Goal: Task Accomplishment & Management: Use online tool/utility

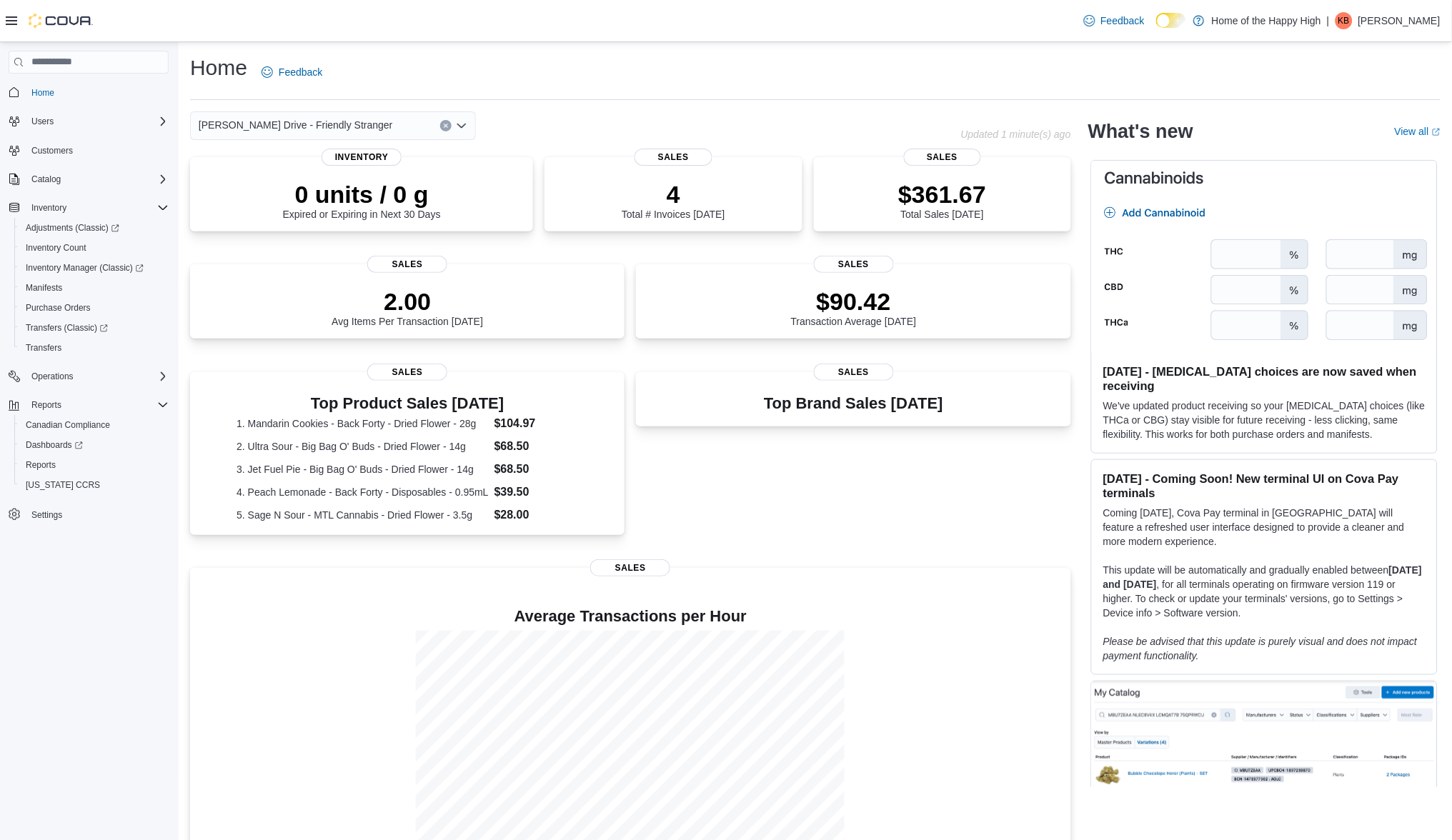
click at [442, 125] on button "Clear input" at bounding box center [445, 125] width 11 height 11
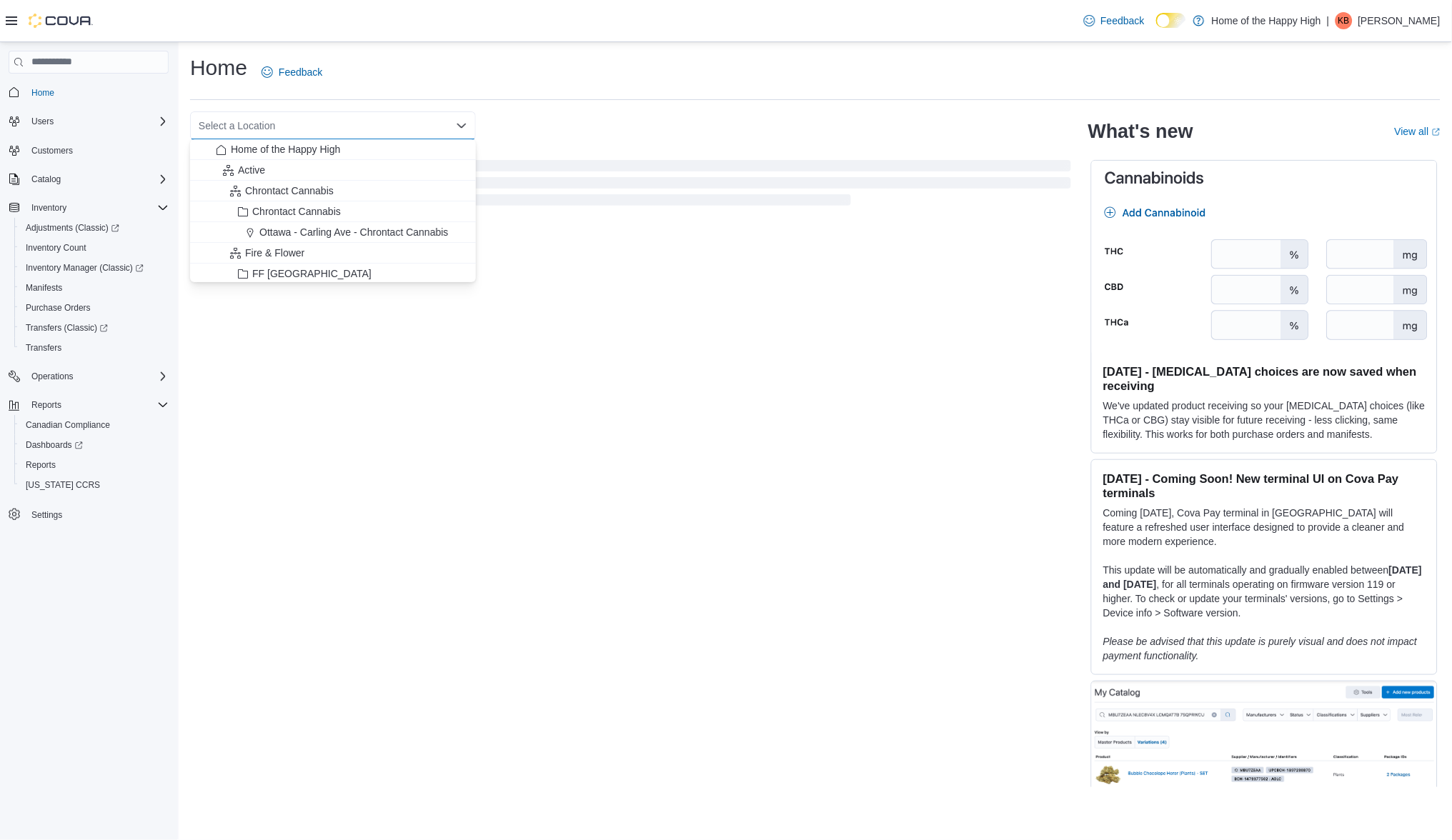
click at [412, 125] on div "Select a Location" at bounding box center [332, 125] width 286 height 28
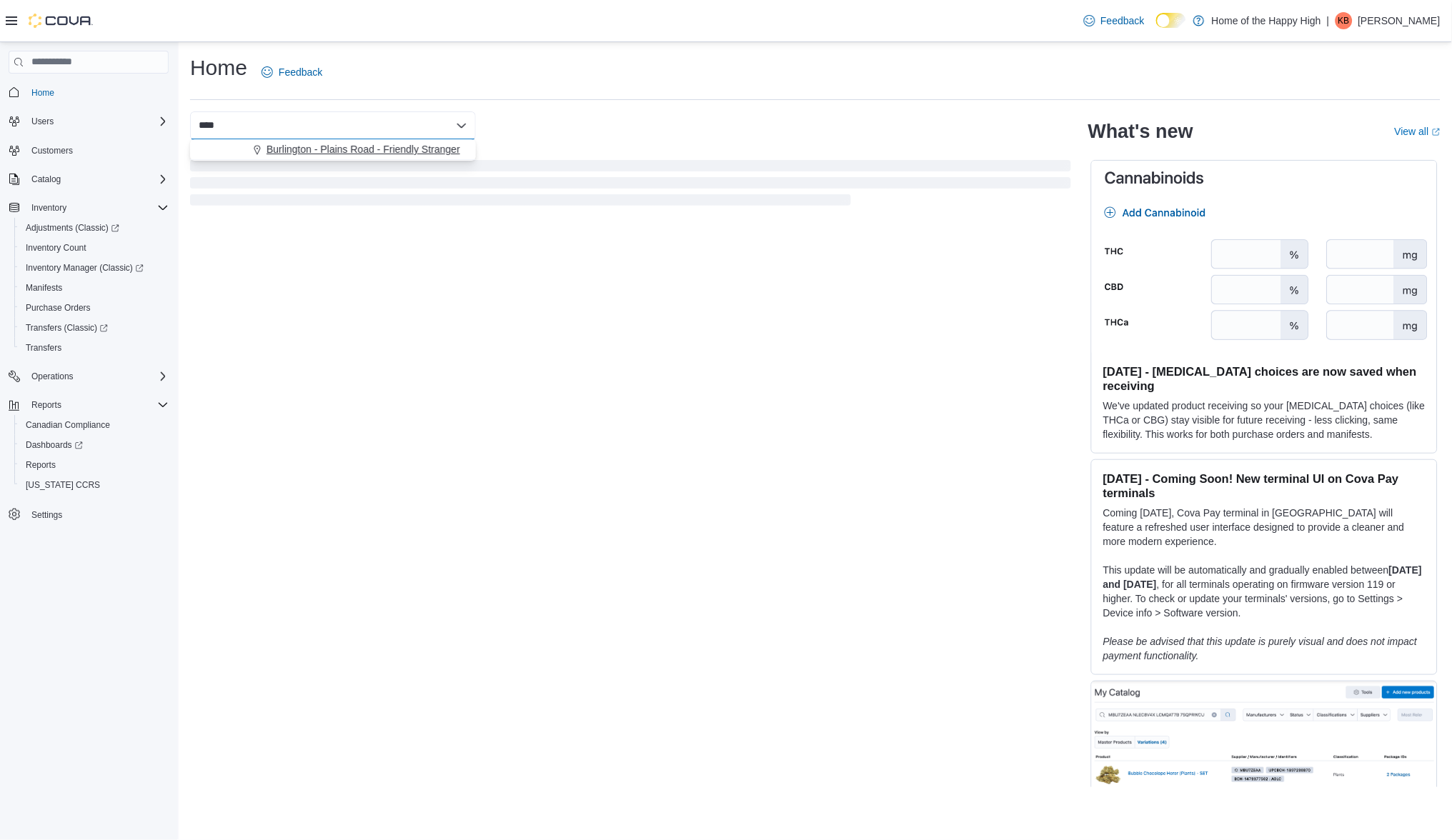
type input "****"
click at [423, 148] on span "Burlington - Plains Road - Friendly Stranger" at bounding box center [363, 150] width 194 height 15
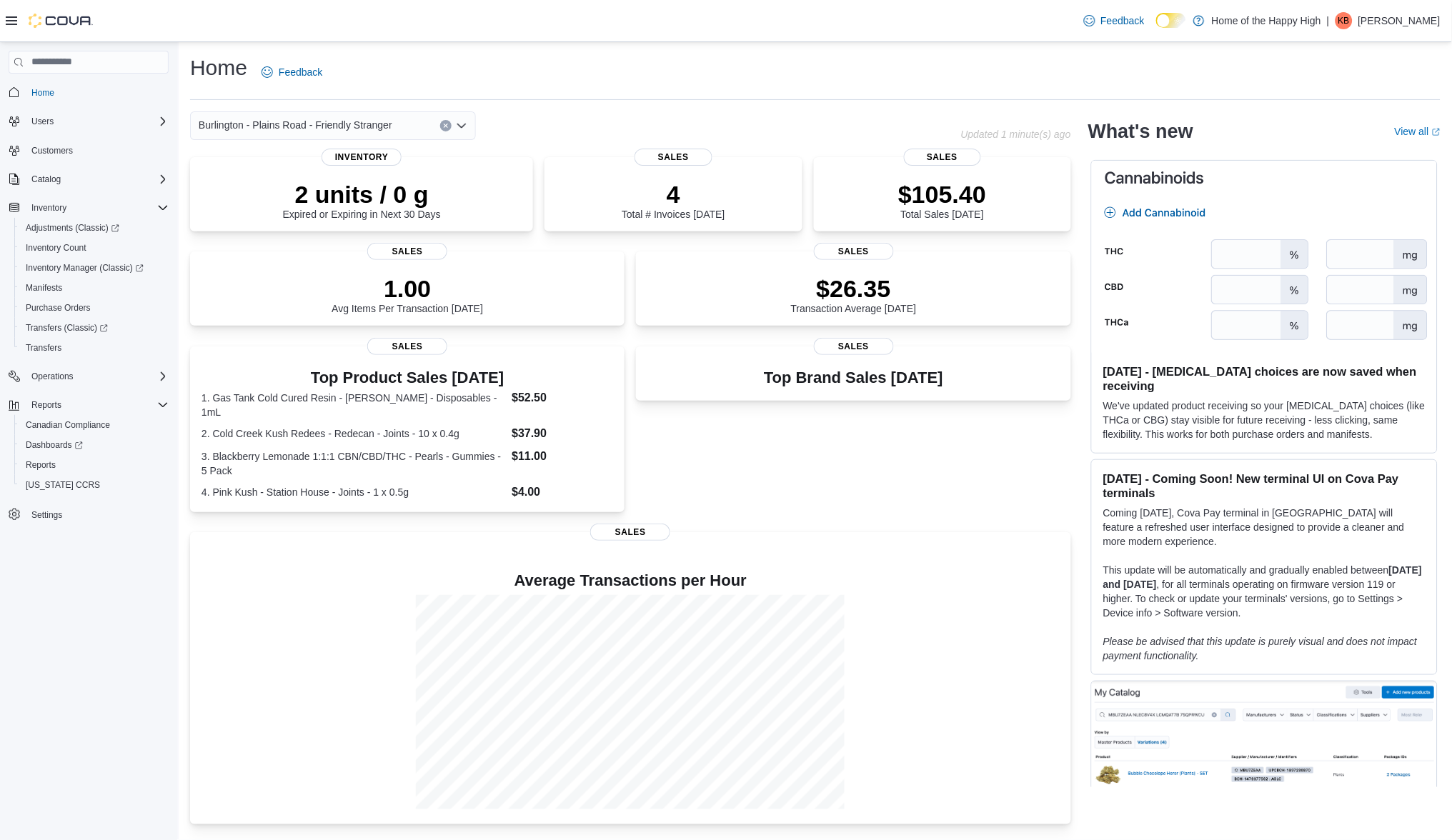
click at [446, 120] on button "Clear input" at bounding box center [445, 125] width 11 height 11
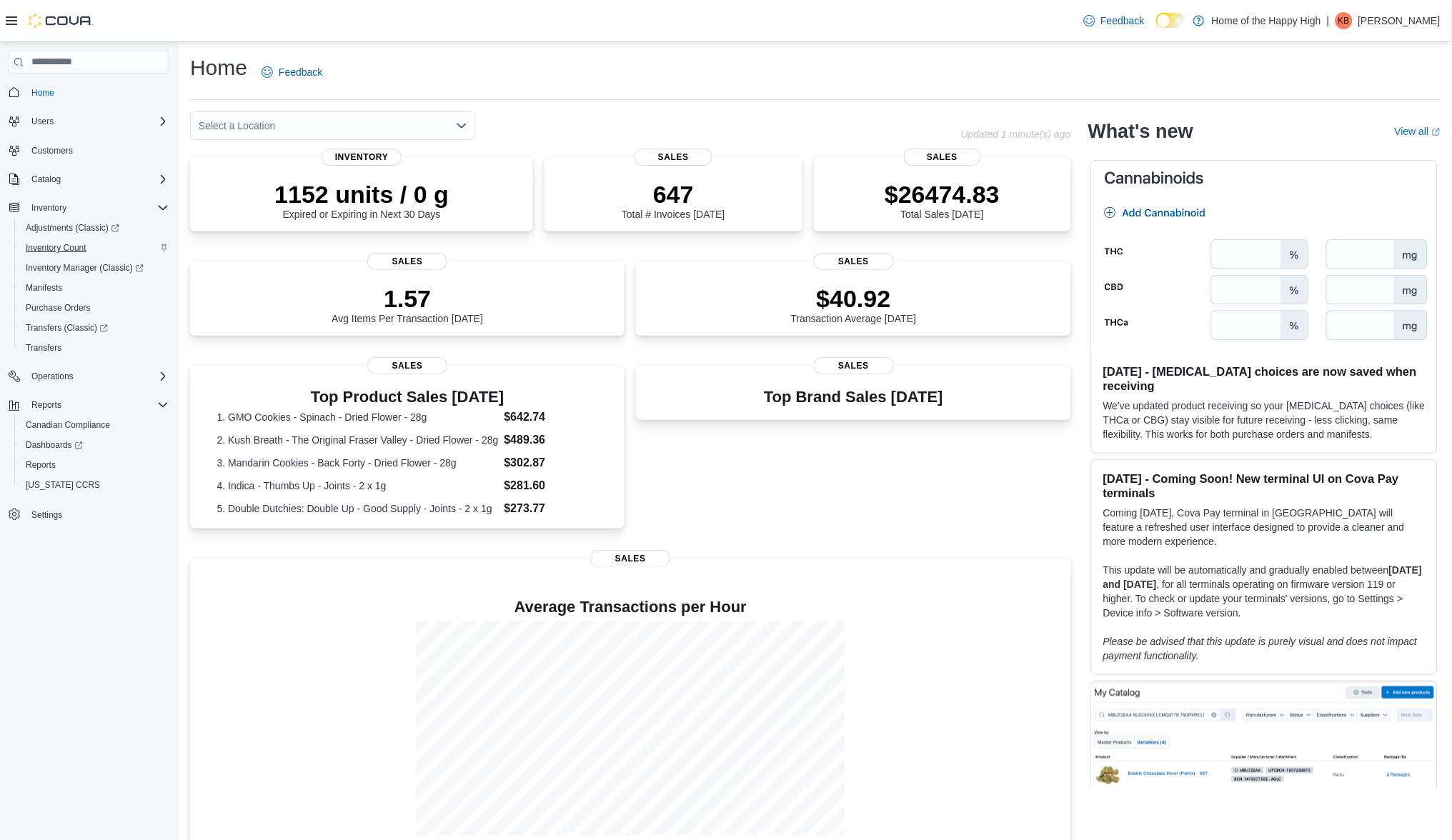
click at [70, 251] on span "Inventory Count" at bounding box center [56, 247] width 61 height 11
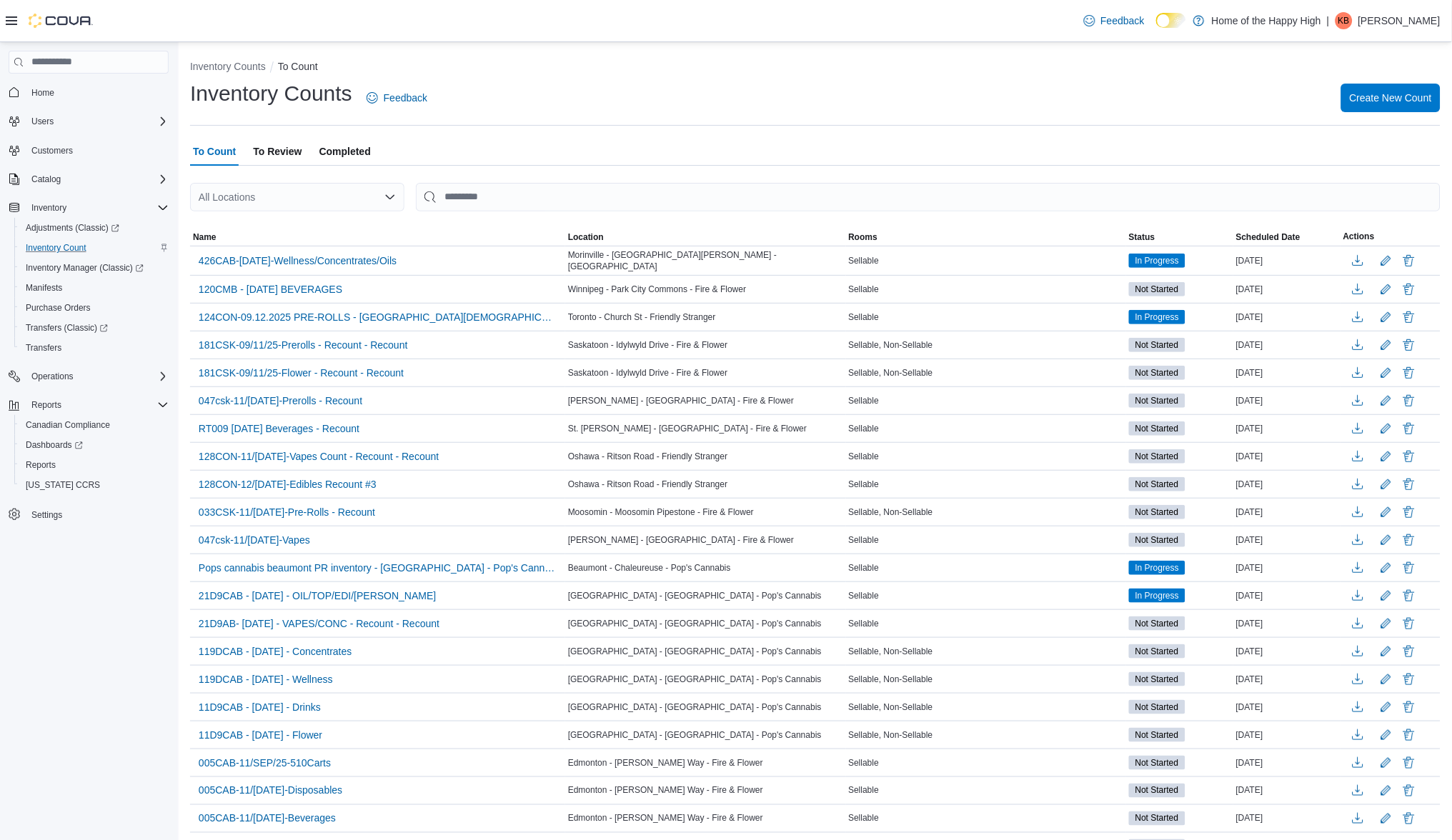
click at [245, 199] on div "All Locations" at bounding box center [296, 197] width 214 height 28
type input "****"
click at [302, 217] on span "Burlington - Plains Road - Friendly Stranger" at bounding box center [363, 221] width 194 height 15
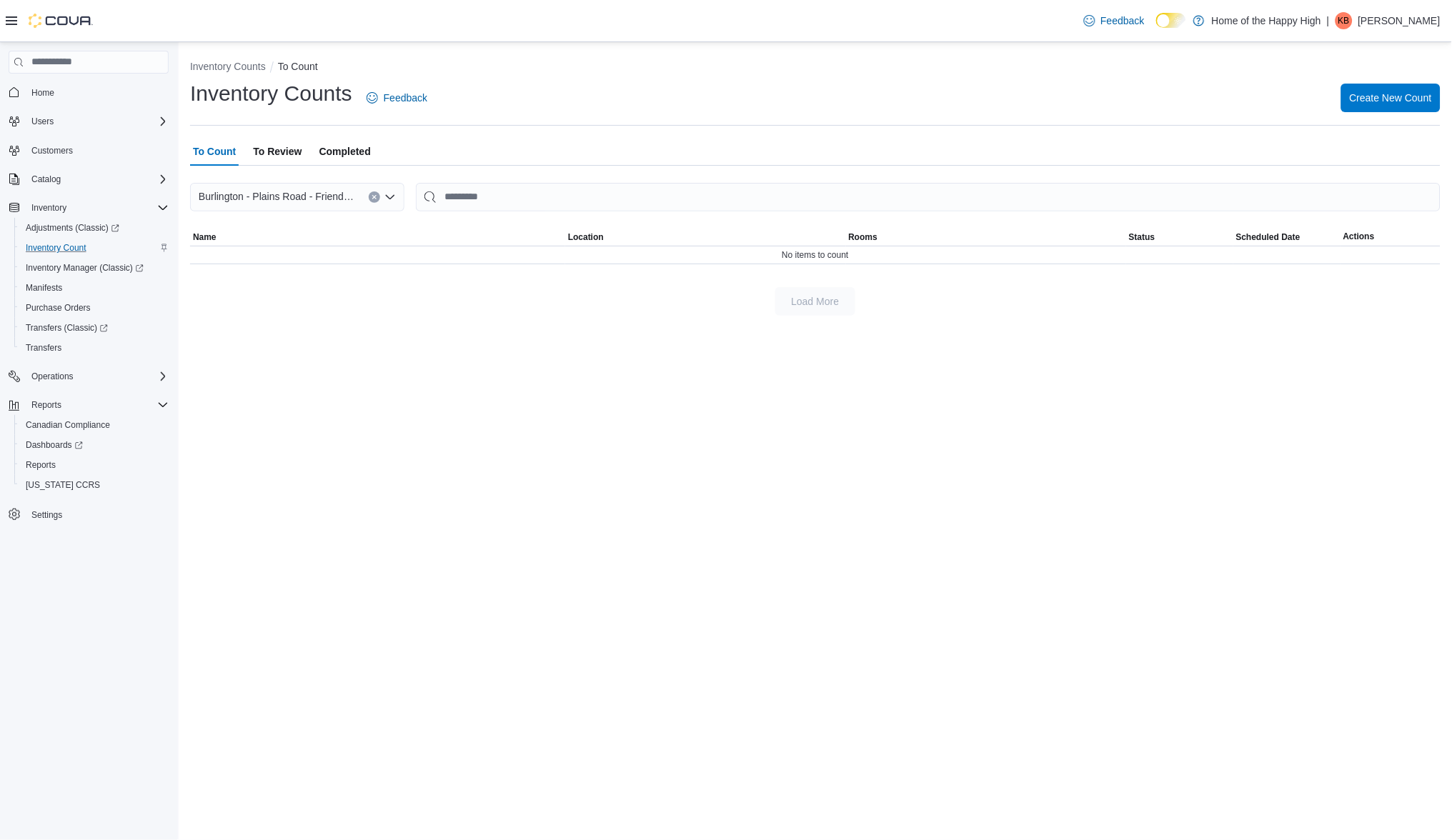
click at [370, 198] on button "Clear input" at bounding box center [375, 197] width 11 height 11
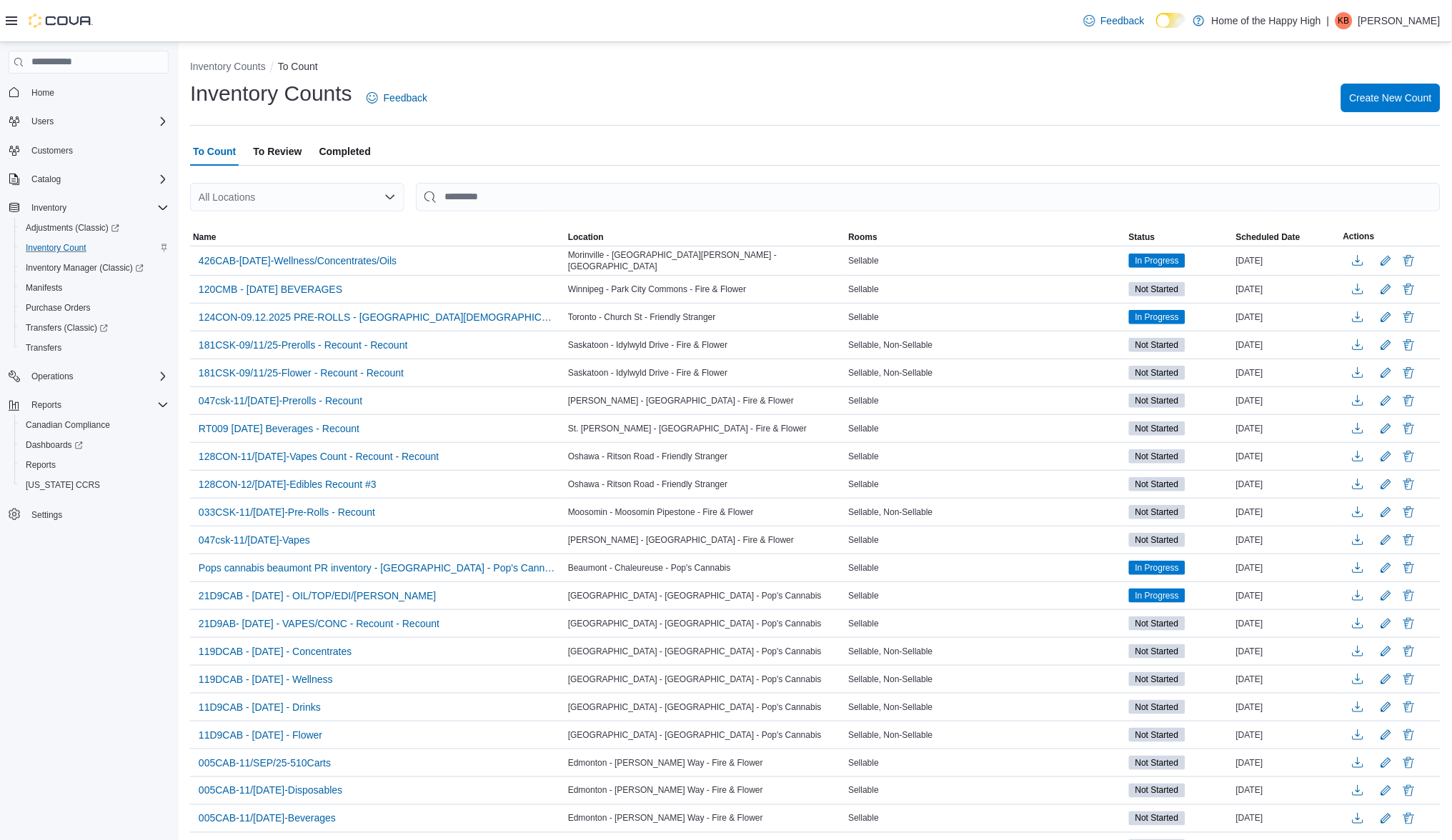
click at [285, 151] on span "To Review" at bounding box center [278, 151] width 49 height 28
click at [283, 177] on div at bounding box center [814, 174] width 1250 height 17
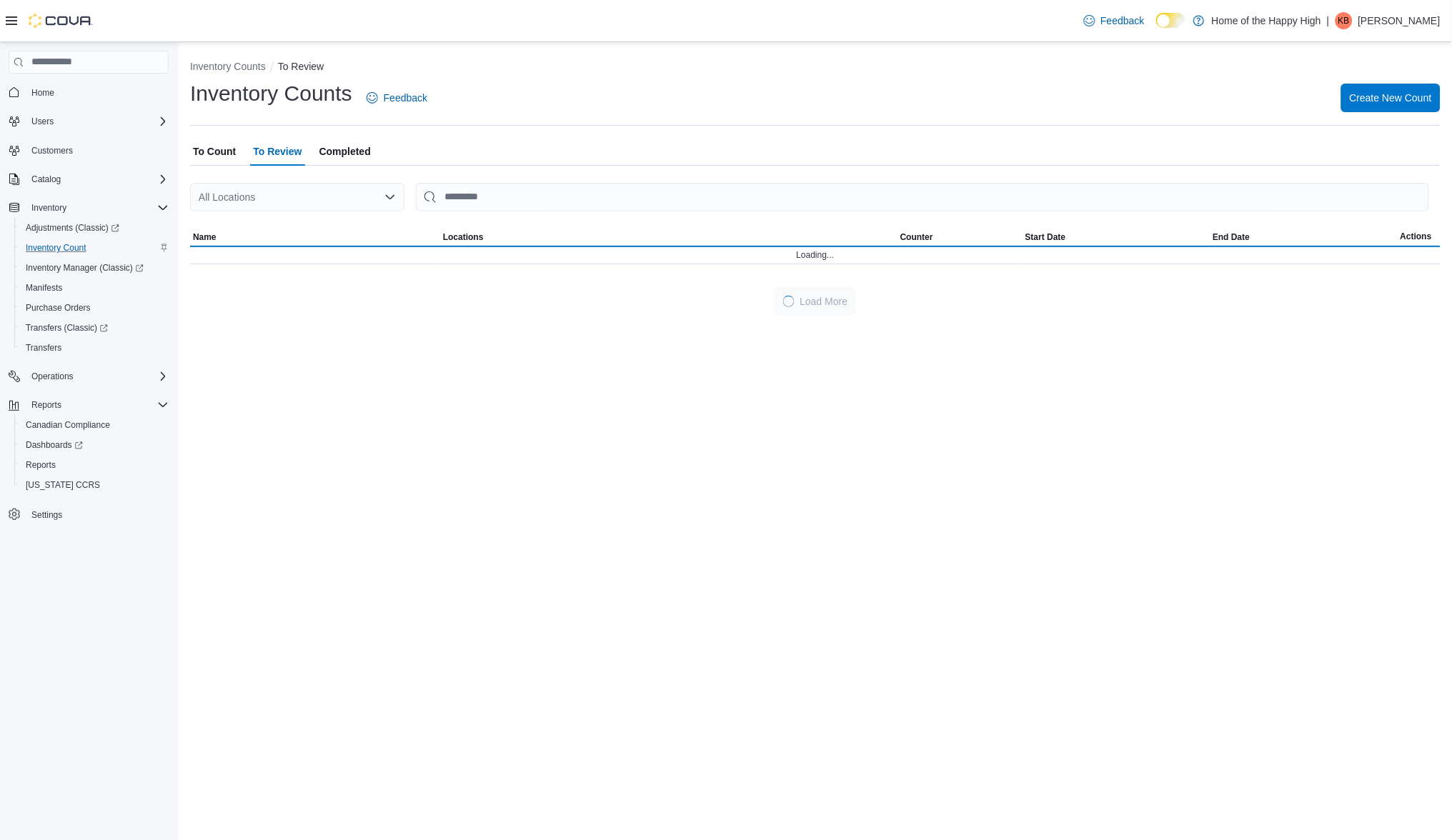
click at [277, 187] on div "All Locations" at bounding box center [296, 197] width 214 height 28
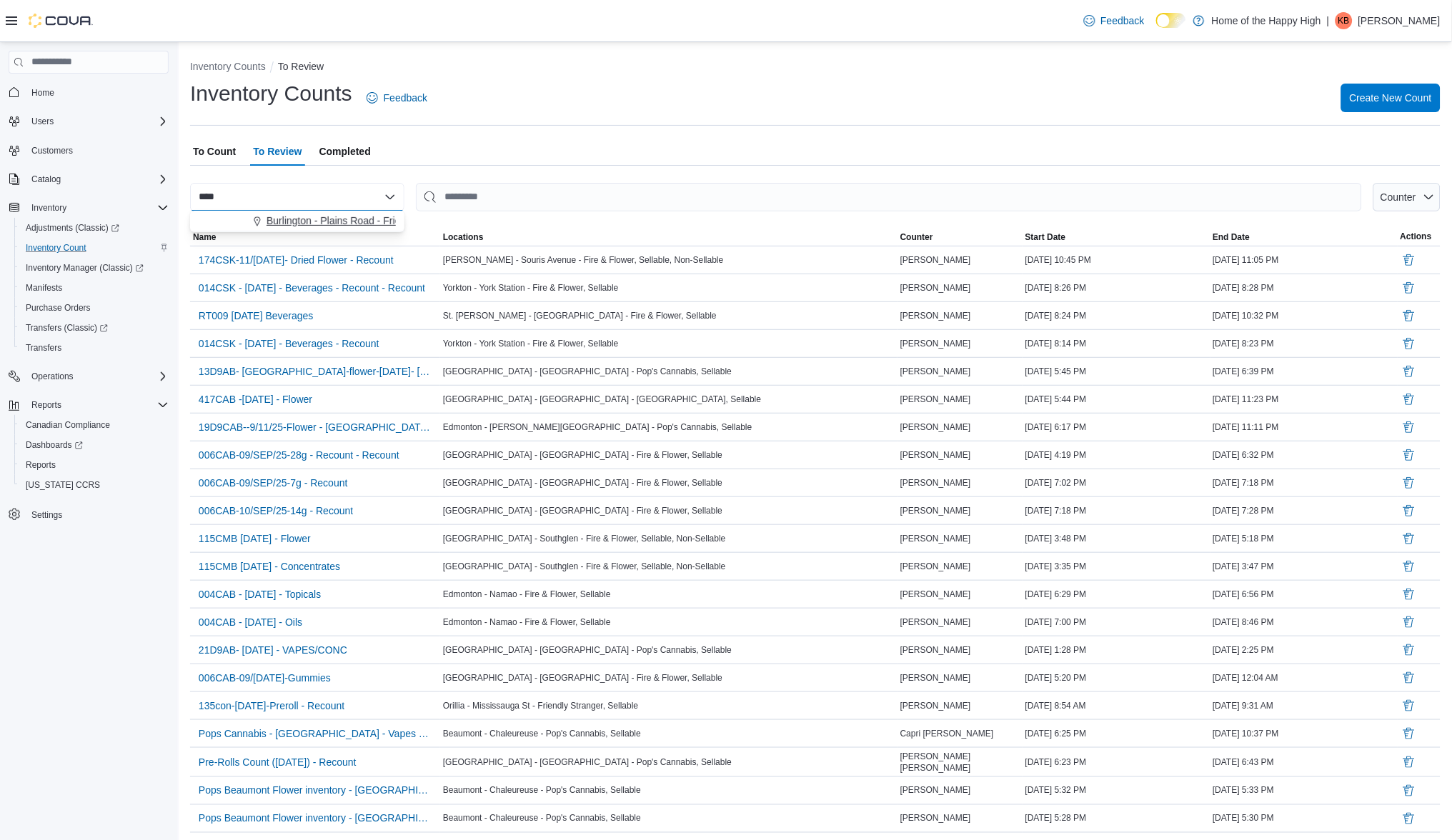
type input "****"
click at [318, 213] on span "Burlington - Plains Road - Friendly Stranger" at bounding box center [363, 221] width 194 height 15
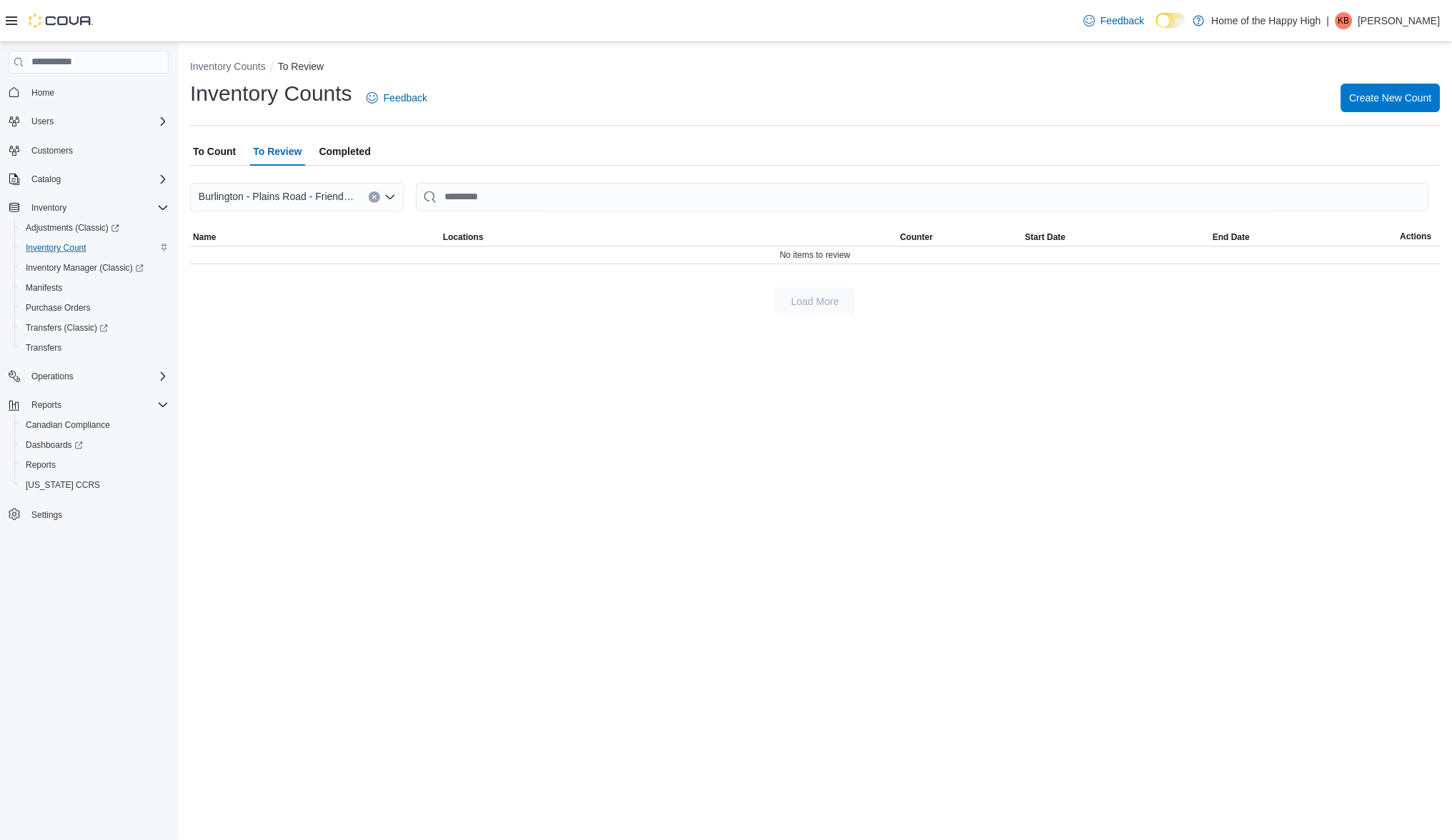
click at [220, 155] on span "To Count" at bounding box center [214, 151] width 43 height 28
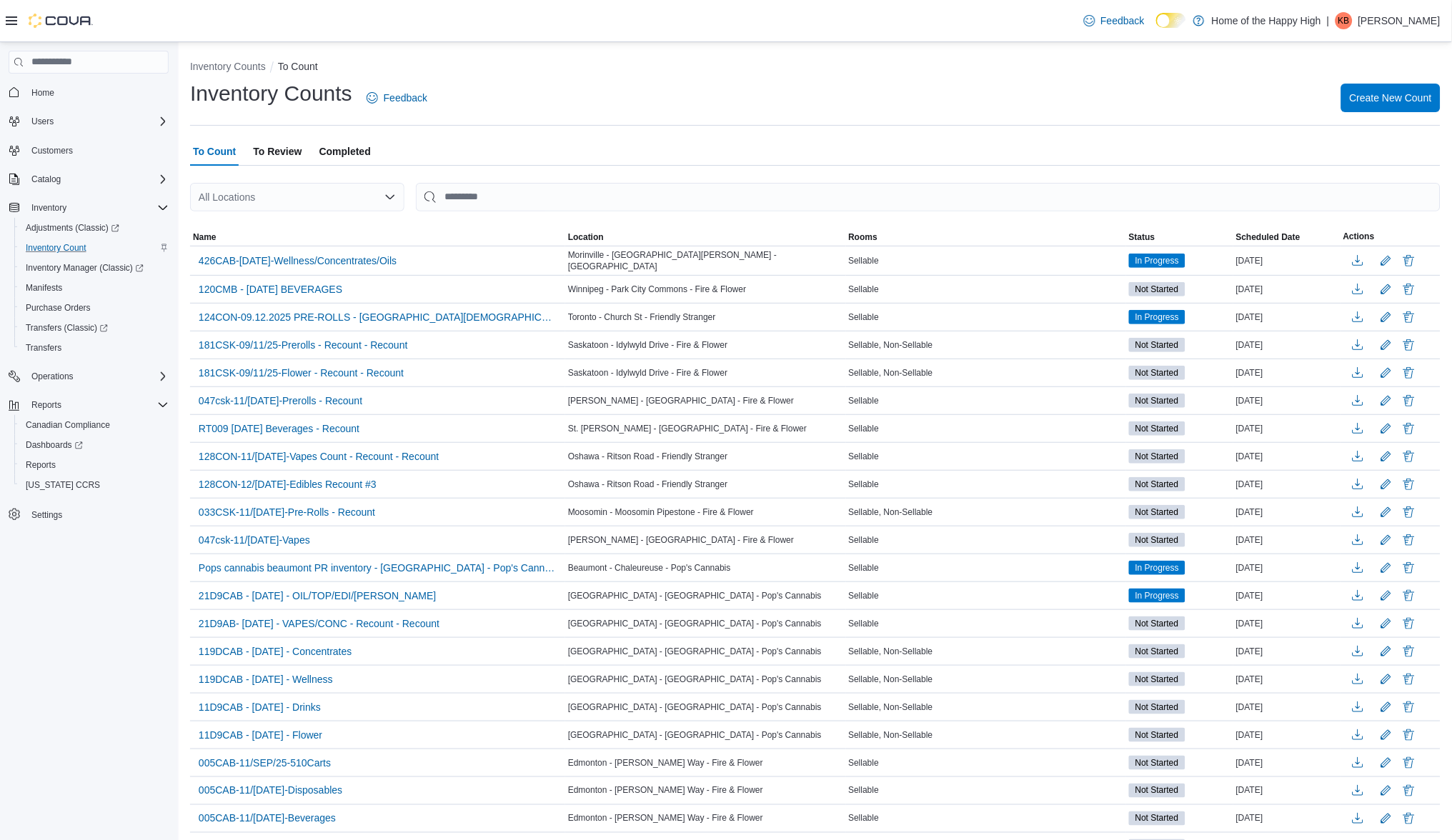
click at [358, 149] on span "Completed" at bounding box center [344, 151] width 51 height 28
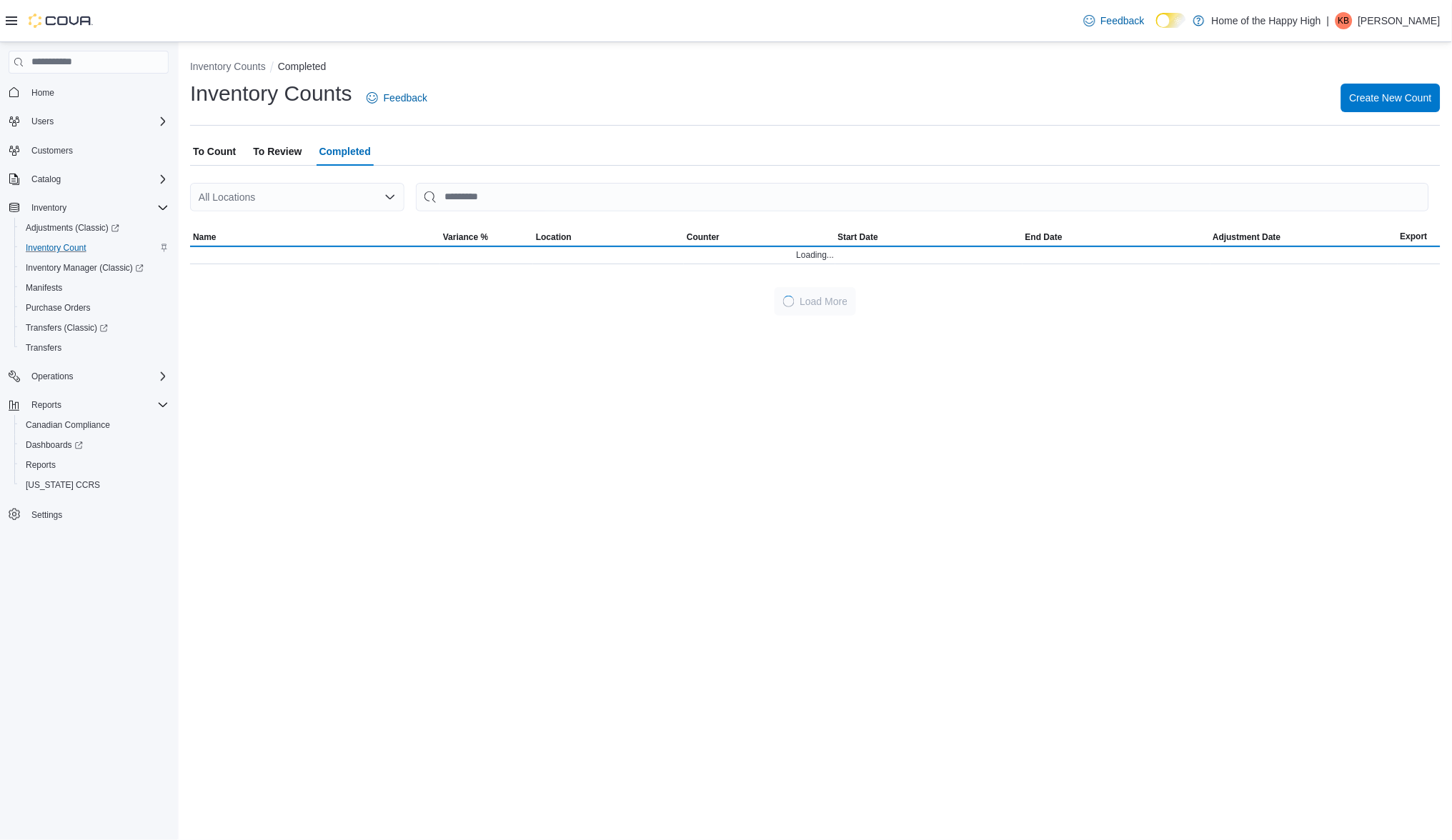
click at [329, 189] on div "All Locations" at bounding box center [296, 197] width 214 height 28
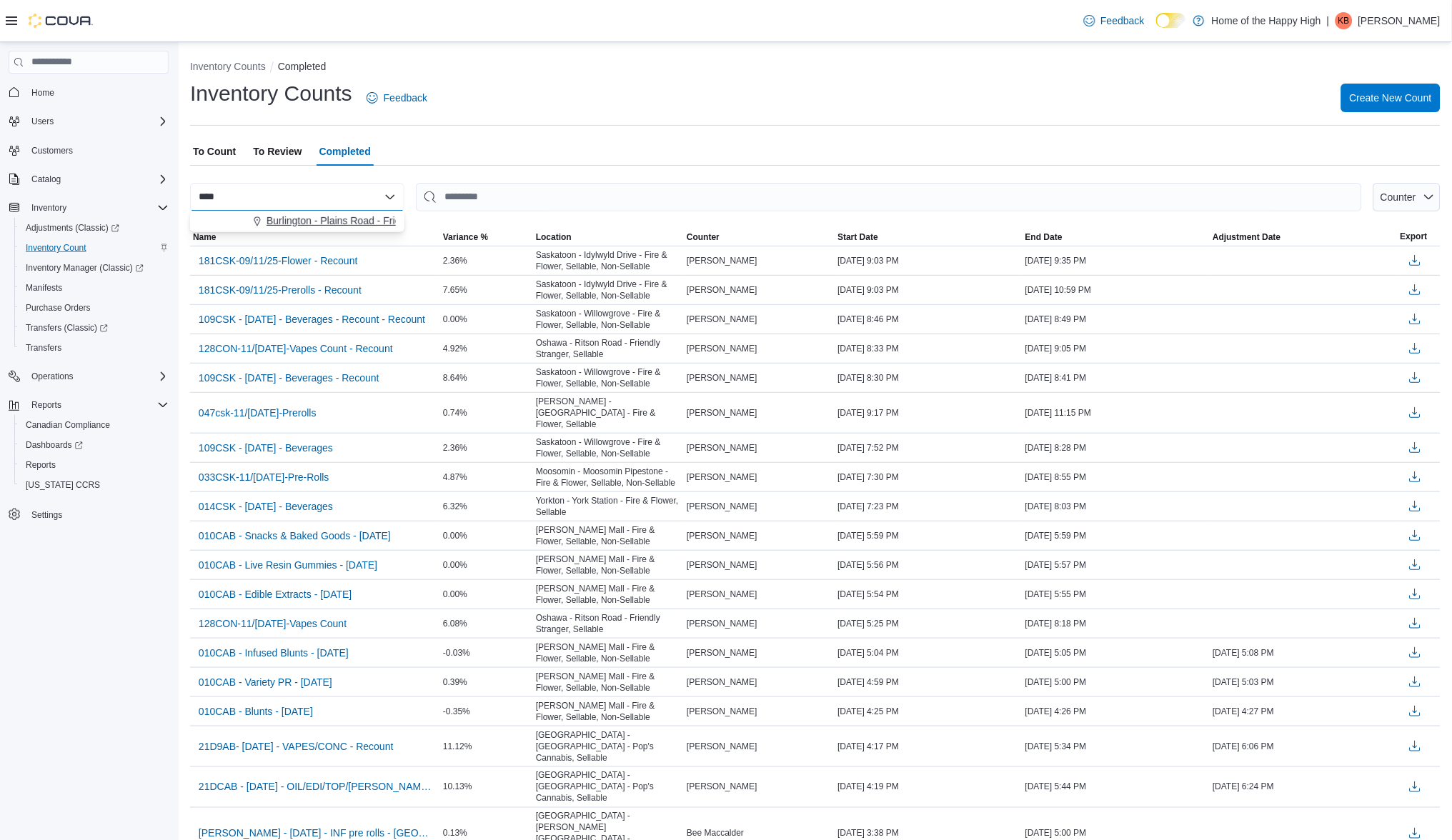
type input "****"
click at [335, 217] on span "Burlington - Plains Road - Friendly Stranger" at bounding box center [363, 221] width 194 height 15
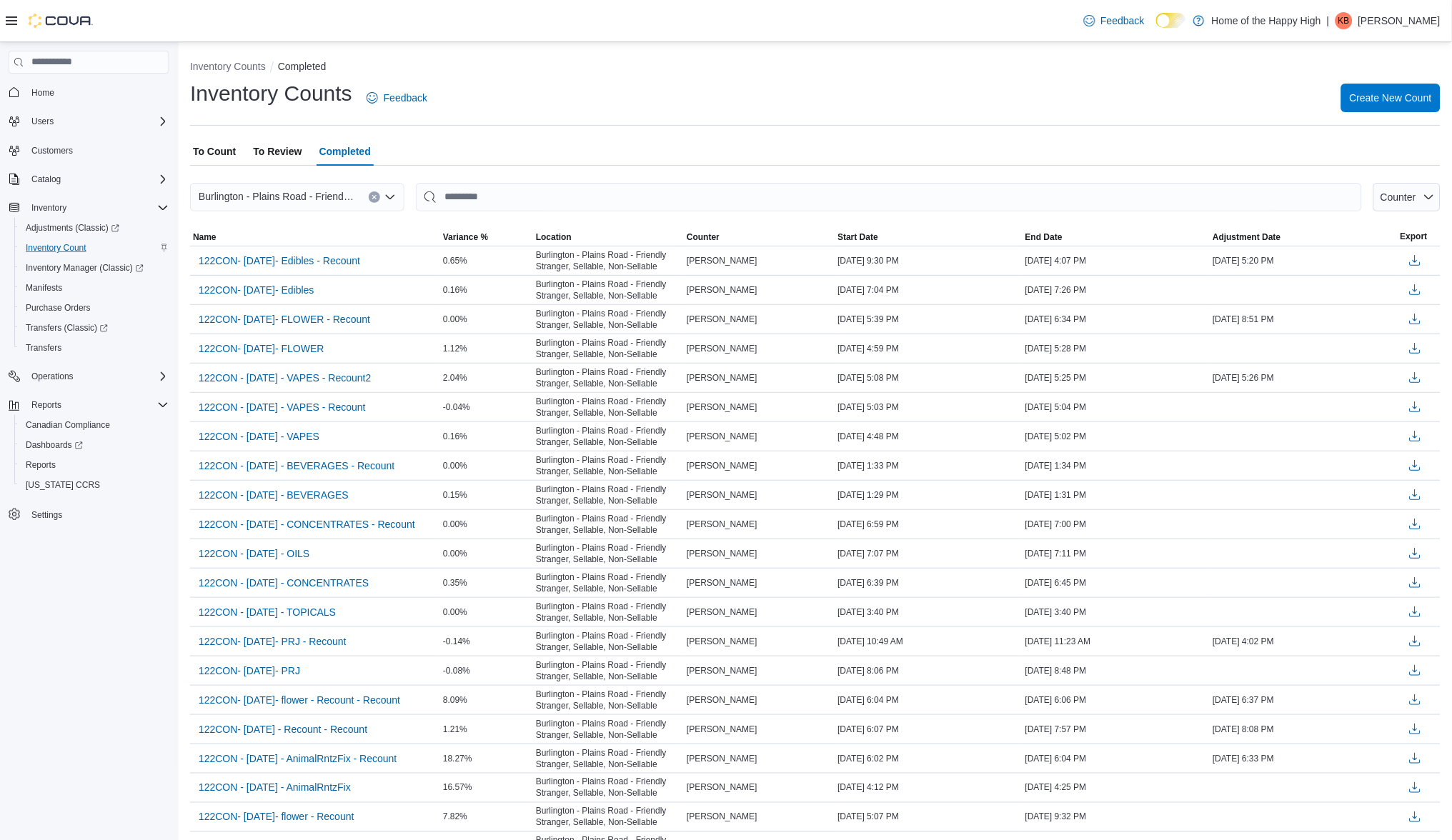
click at [559, 105] on div "Inventory Counts Feedback Create New Count" at bounding box center [814, 98] width 1250 height 37
